Goal: Check status: Check status

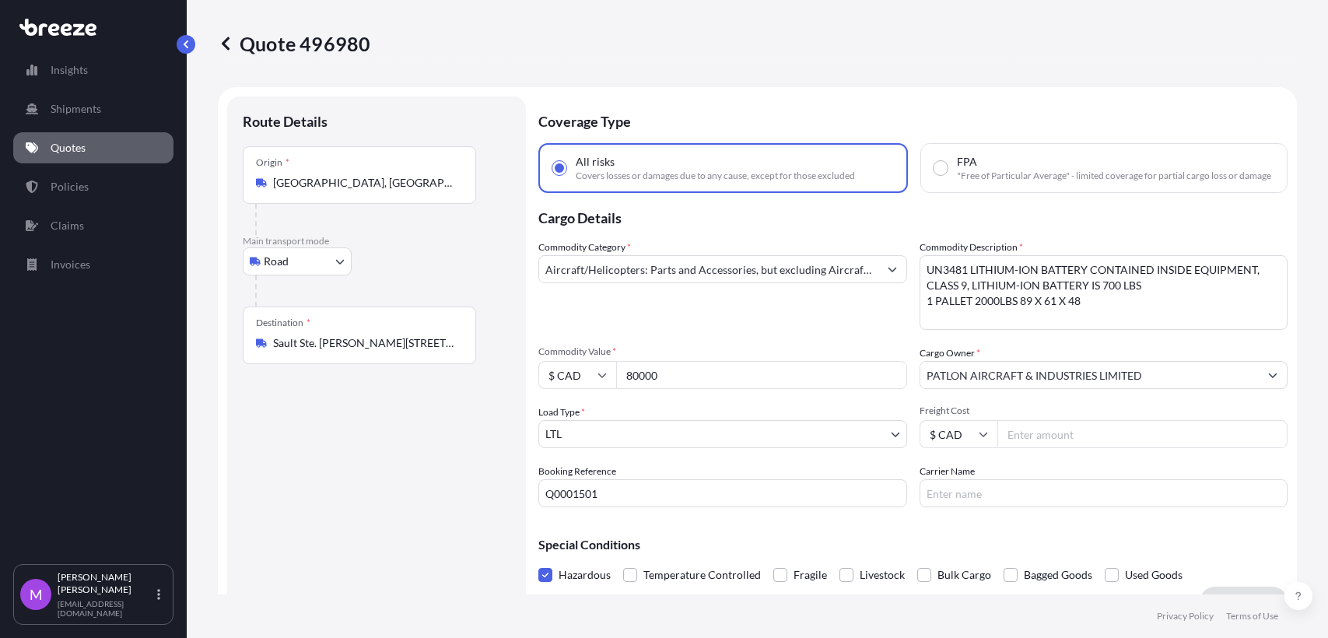
select select "Road"
select select "1"
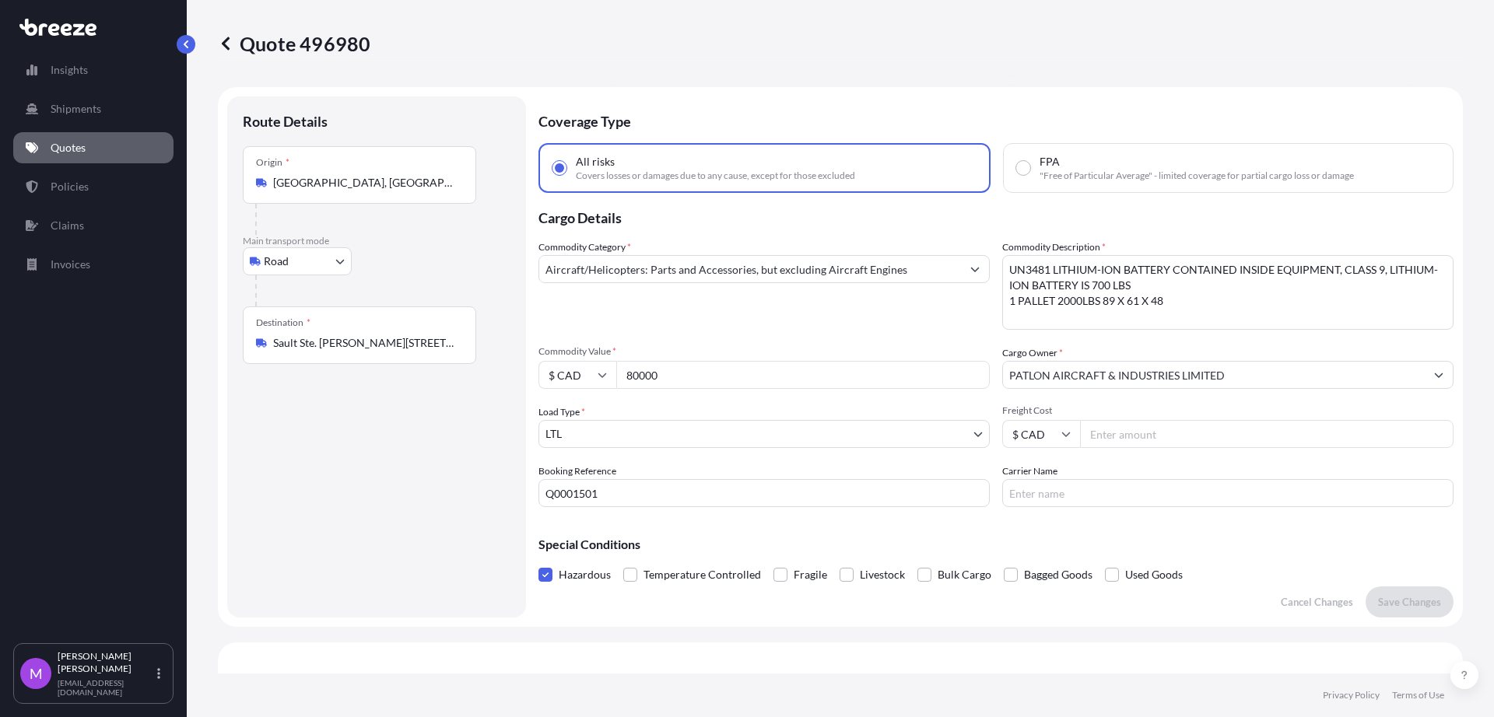
click at [777, 500] on input "Q0001501" at bounding box center [763, 493] width 451 height 28
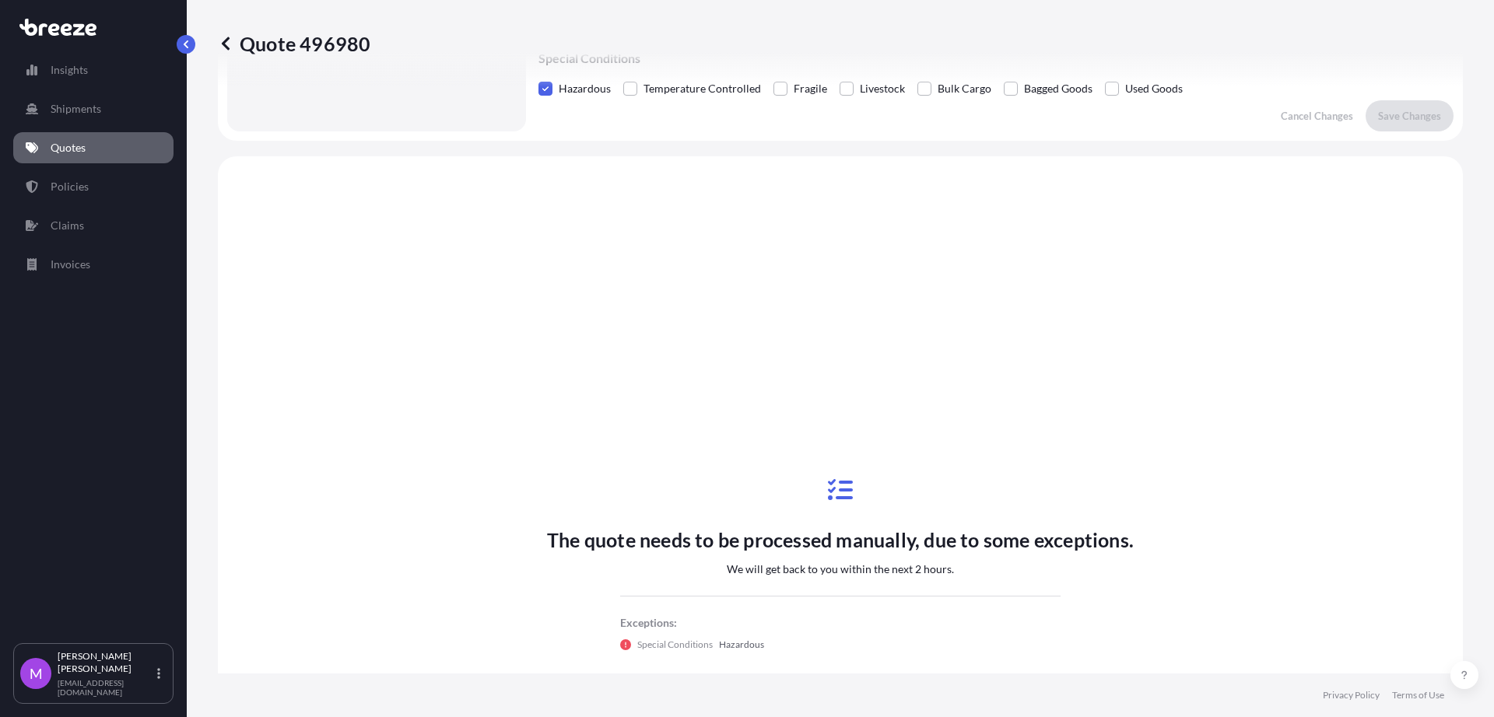
scroll to position [853, 0]
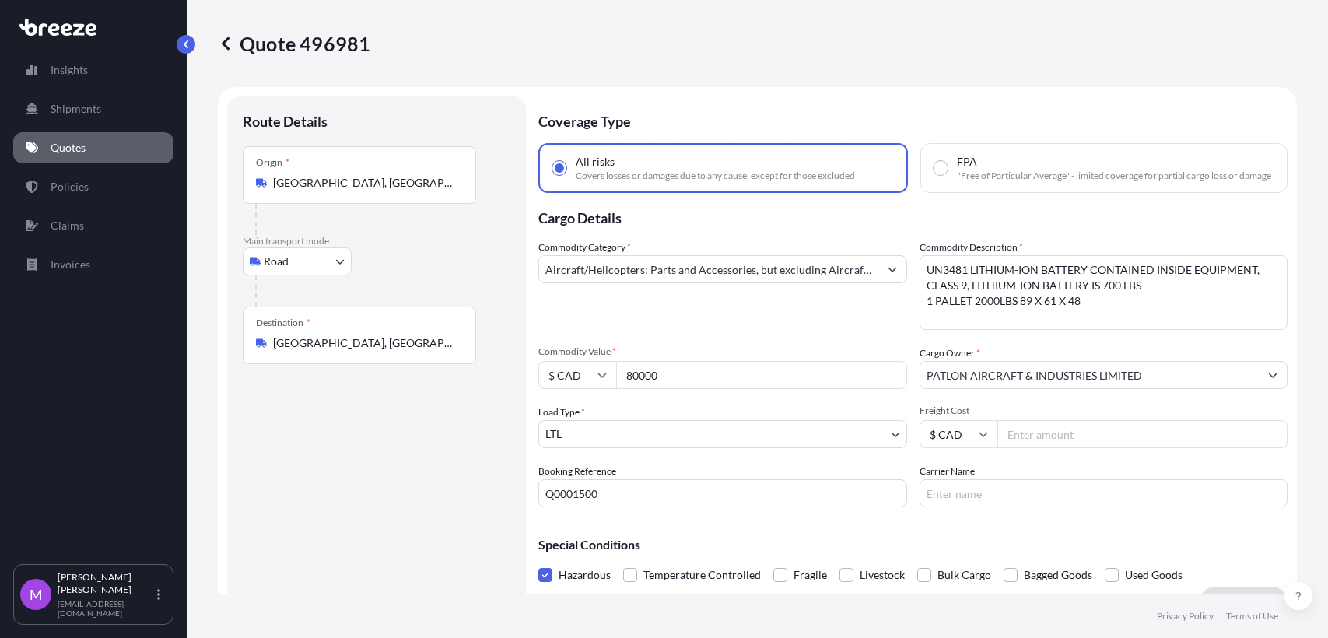
select select "Road"
select select "1"
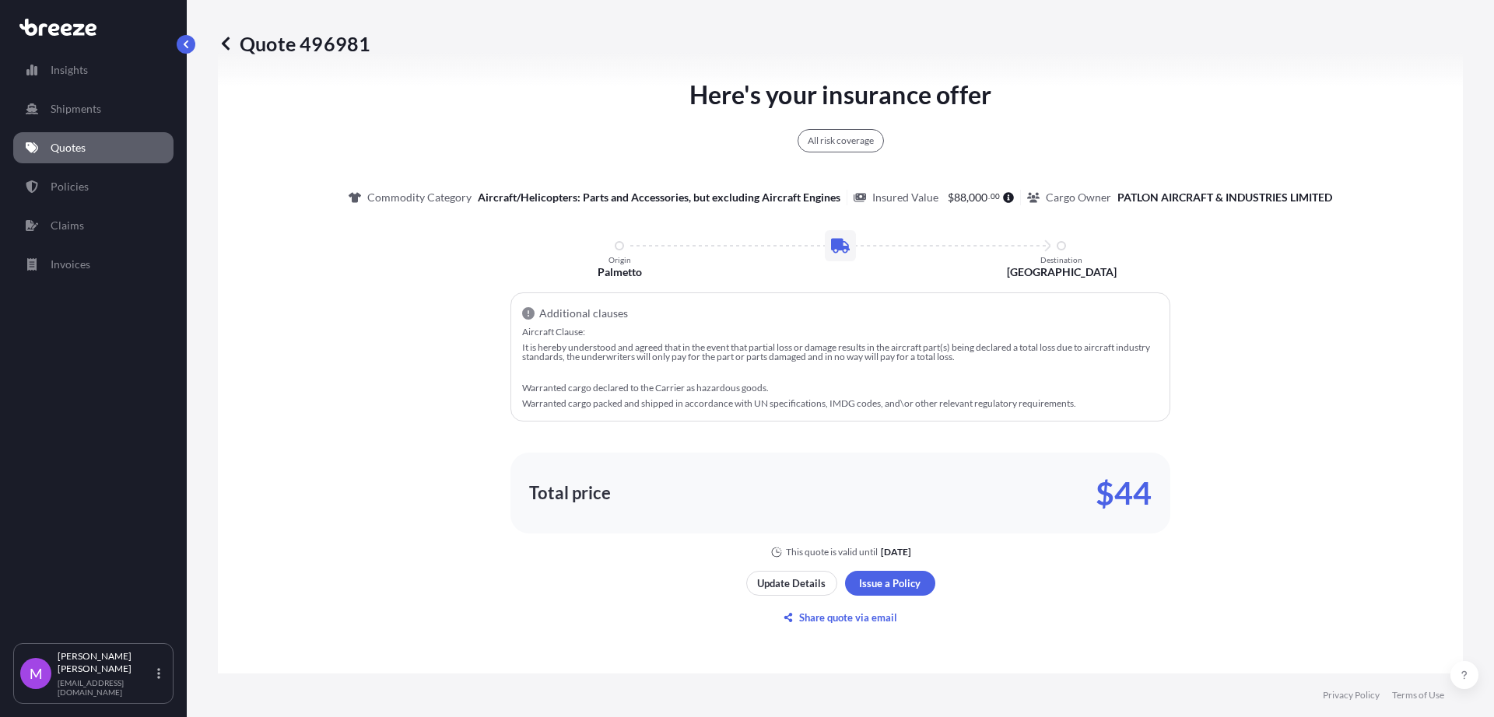
scroll to position [824, 0]
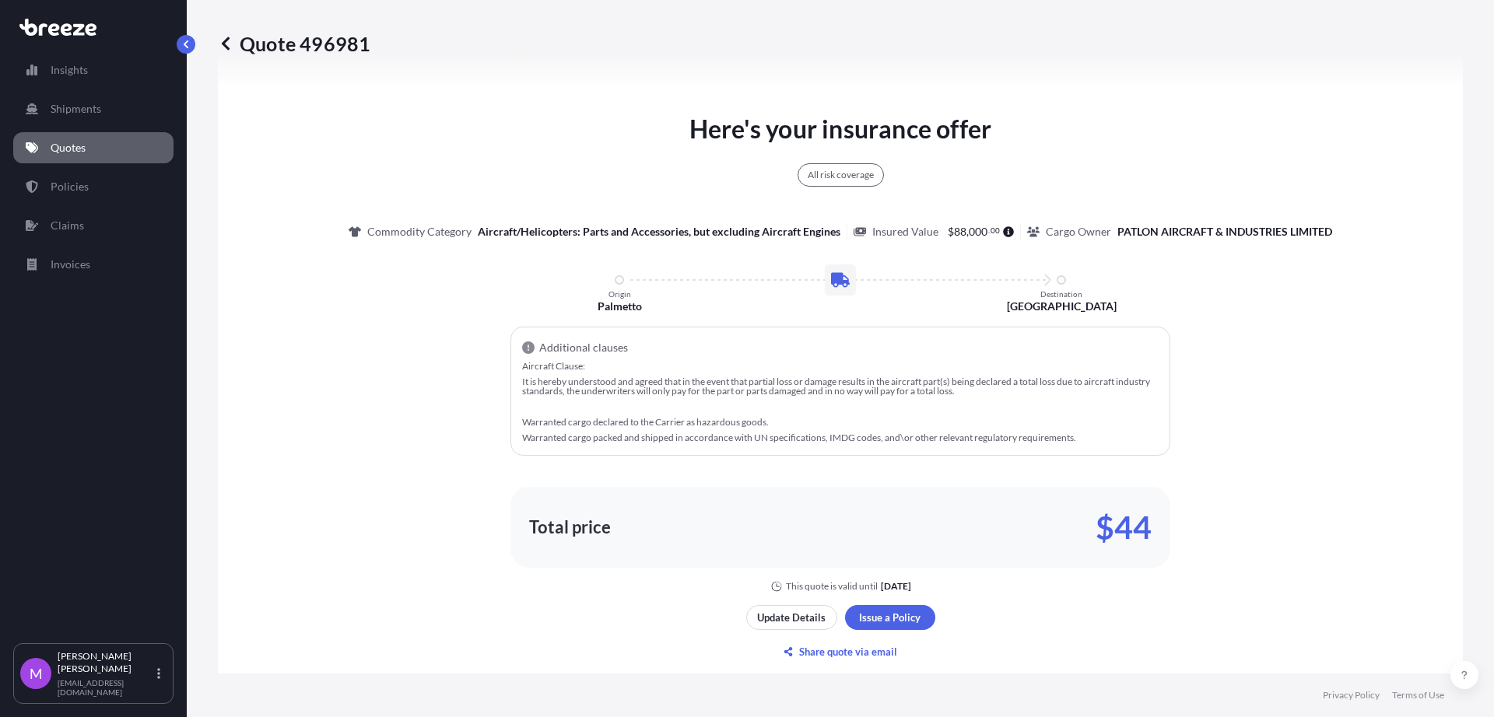
drag, startPoint x: 51, startPoint y: 441, endPoint x: 12, endPoint y: 398, distance: 57.8
click at [51, 441] on div "Insights Shipments Quotes Policies Claims Invoices" at bounding box center [93, 341] width 160 height 603
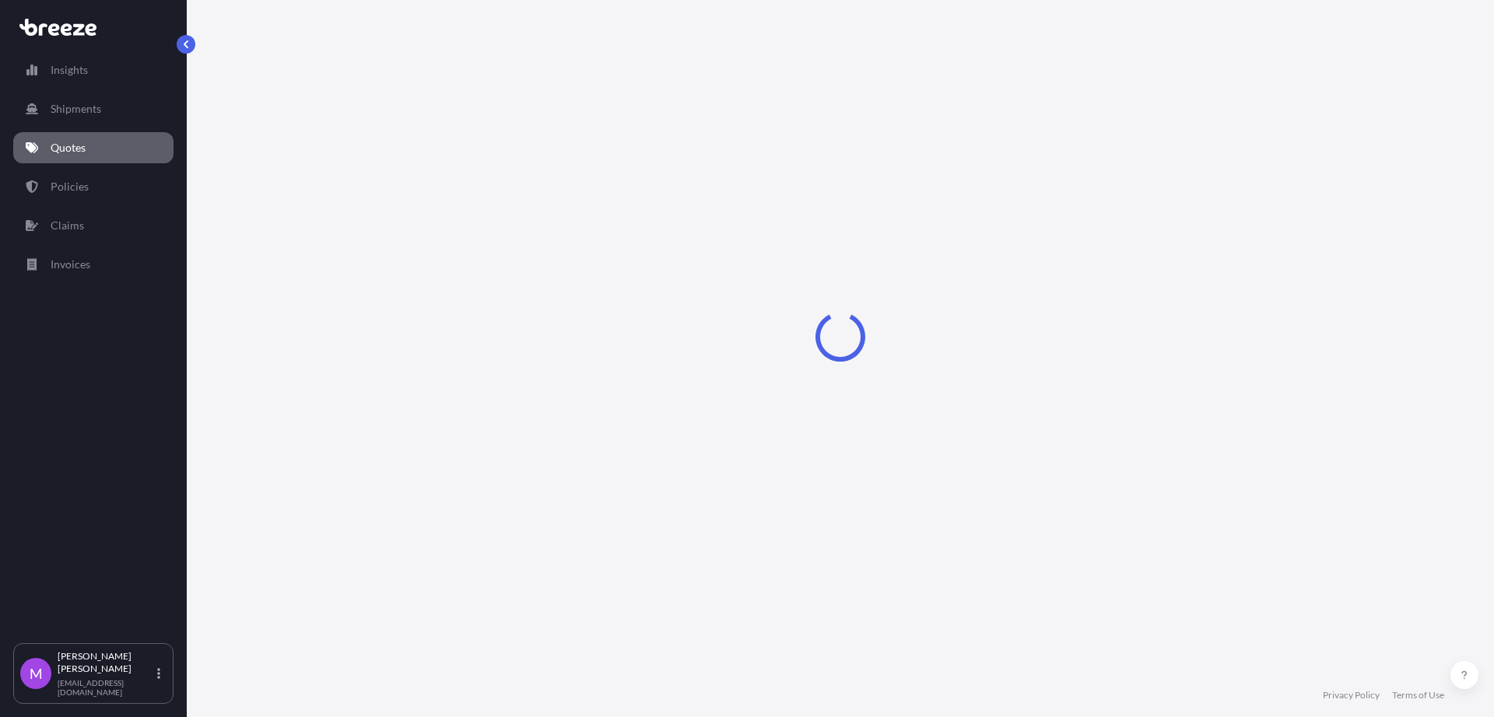
select select "Road"
select select "1"
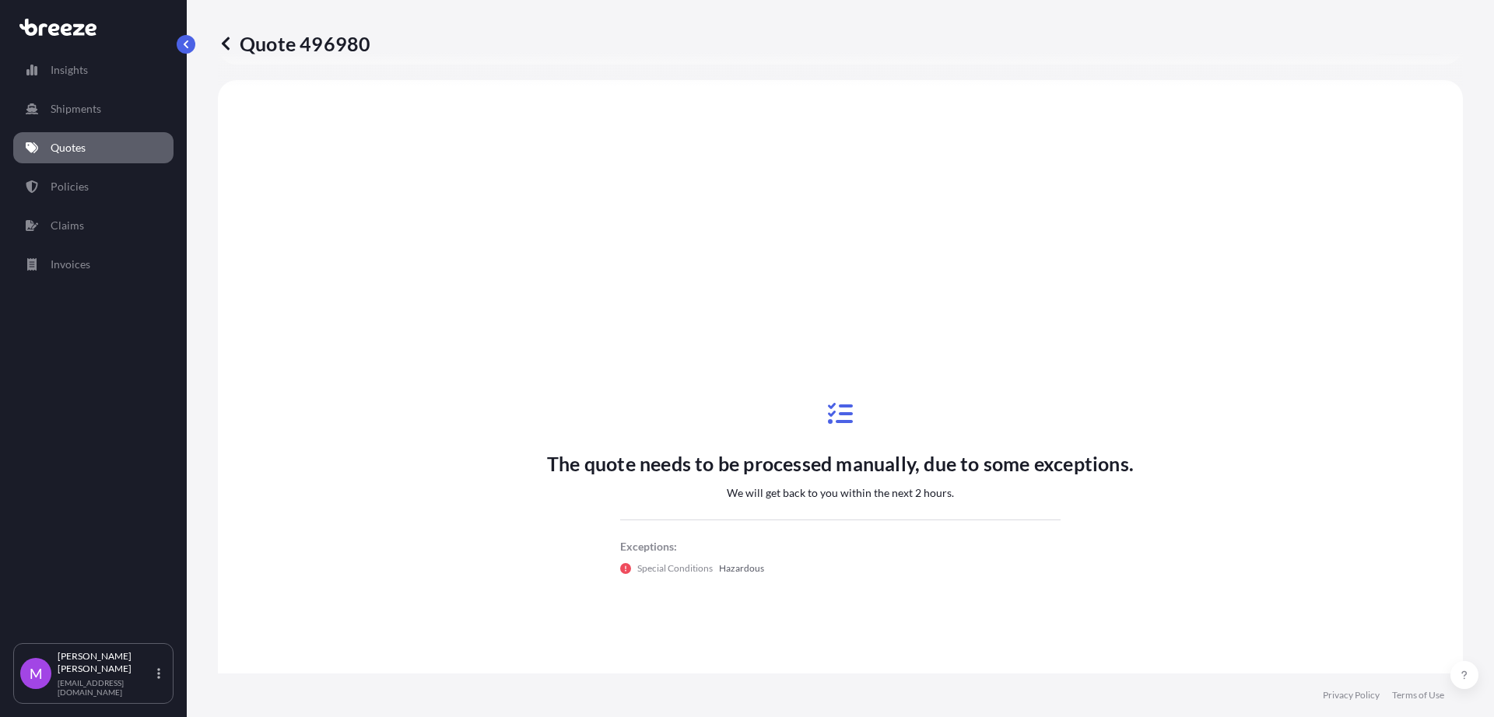
scroll to position [561, 0]
drag, startPoint x: 688, startPoint y: 589, endPoint x: 631, endPoint y: 522, distance: 87.8
click at [671, 558] on div "The quote needs to be processed manually, due to some exceptions. We will get b…" at bounding box center [840, 489] width 587 height 233
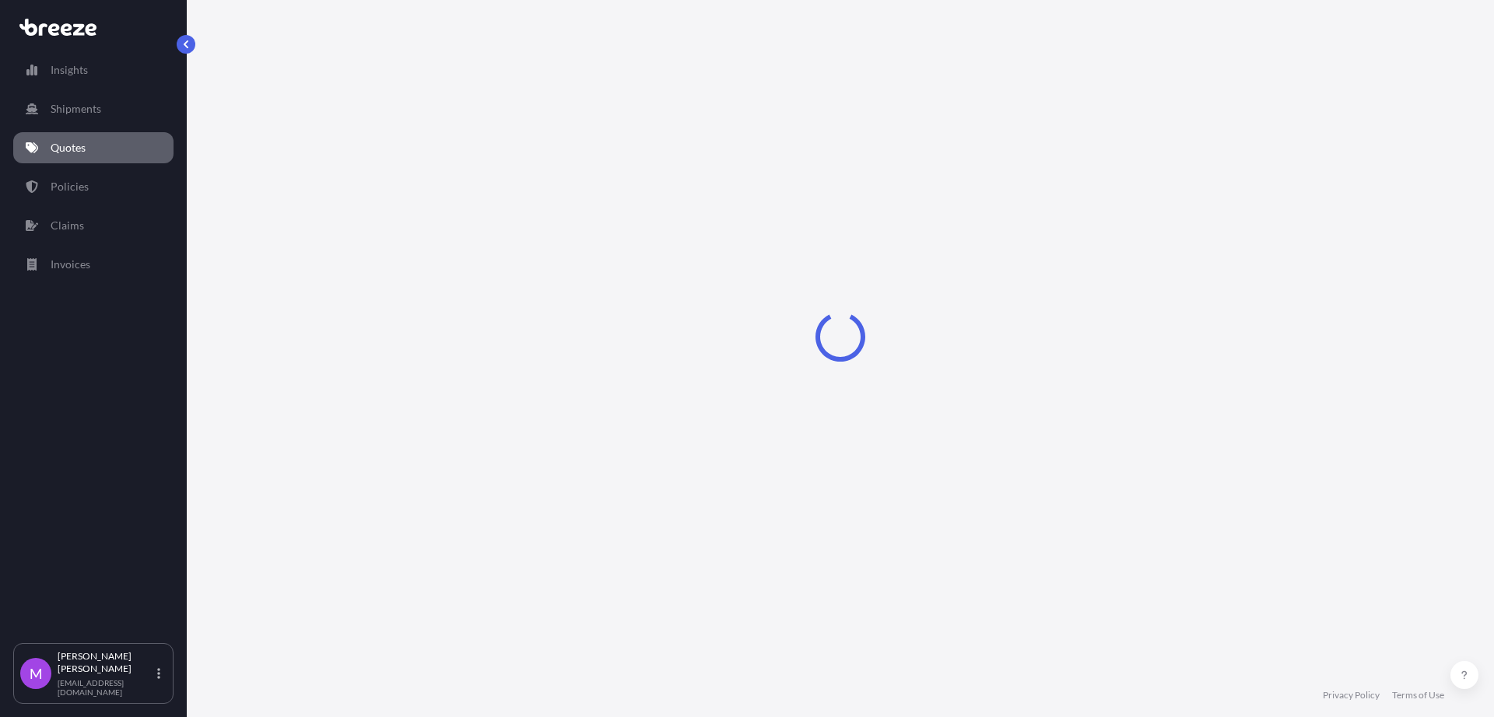
select select "Road"
select select "1"
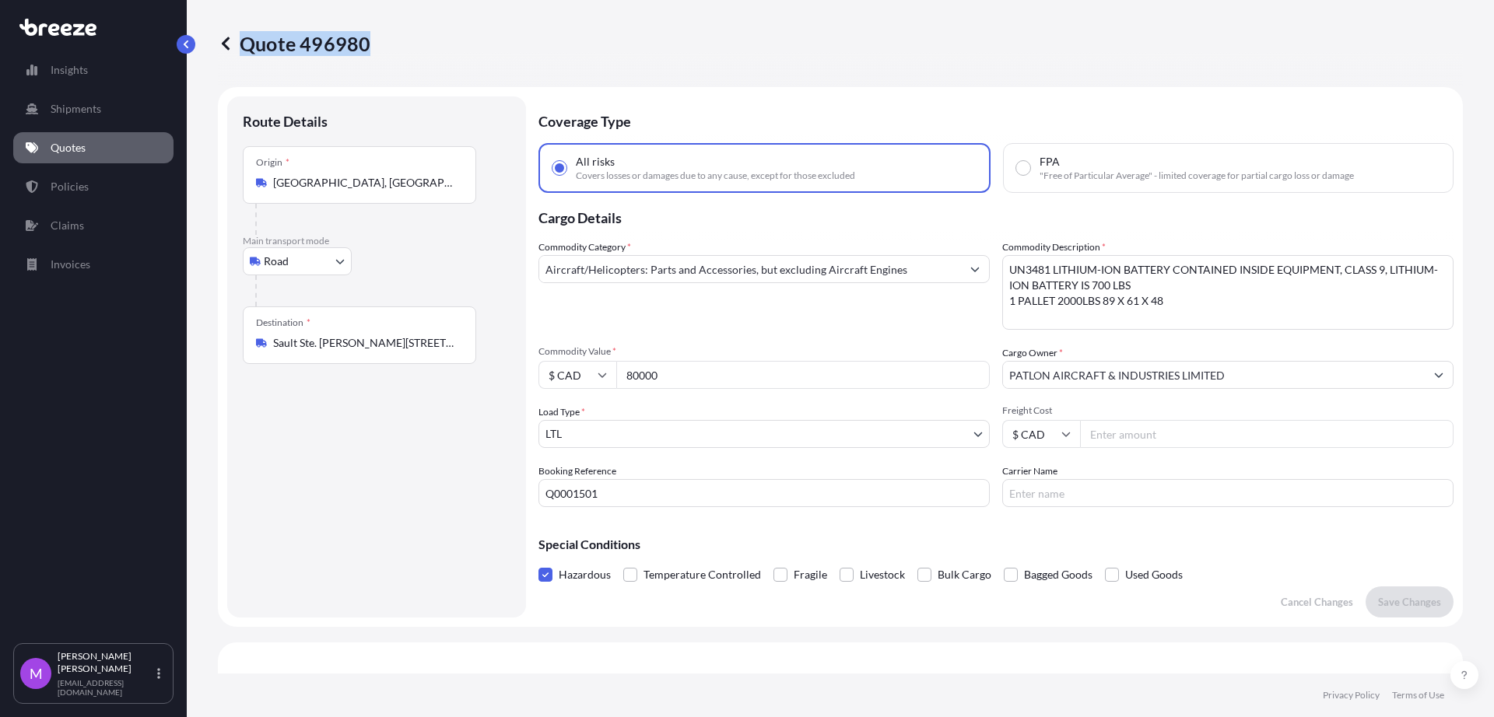
drag, startPoint x: 373, startPoint y: 44, endPoint x: 385, endPoint y: 59, distance: 19.3
click at [385, 59] on div "Quote 496980" at bounding box center [840, 43] width 1245 height 87
copy p "Quote 496980"
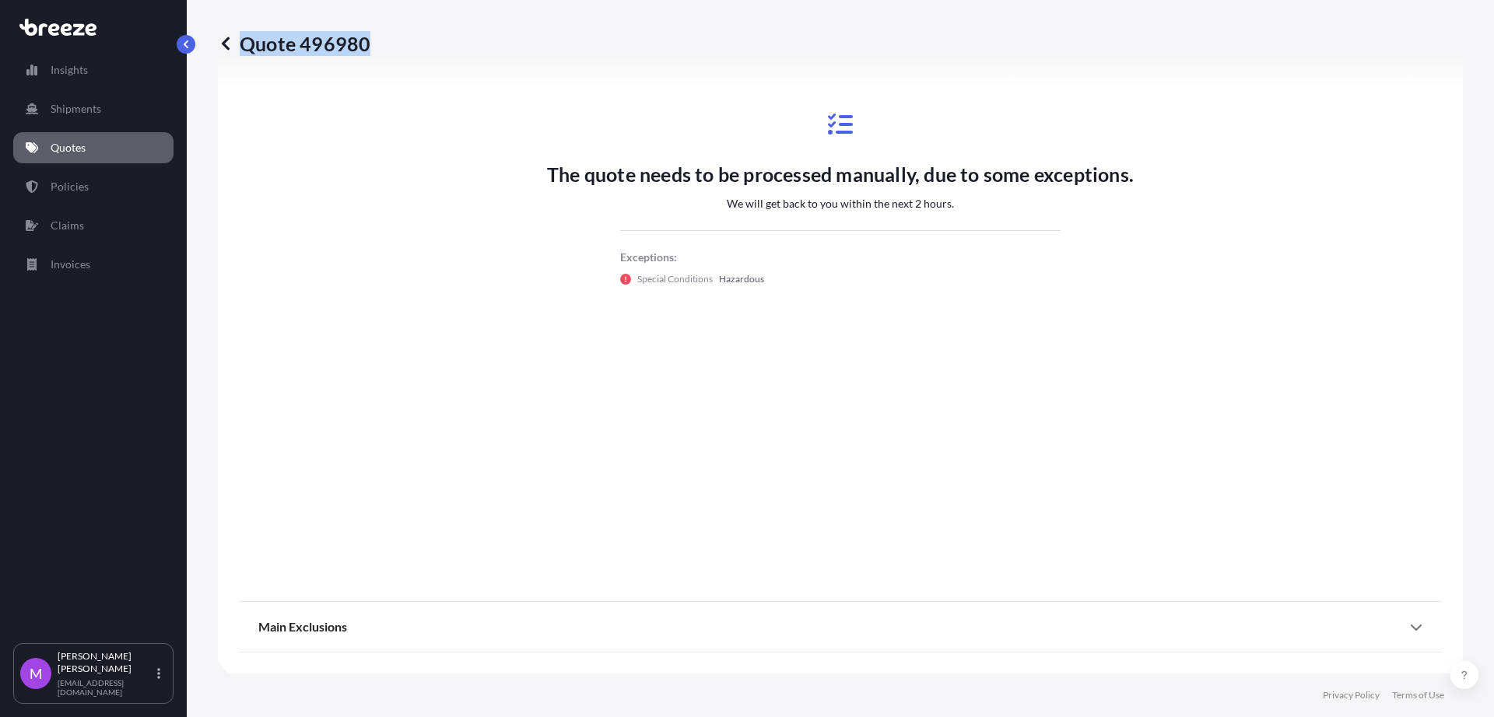
scroll to position [853, 0]
